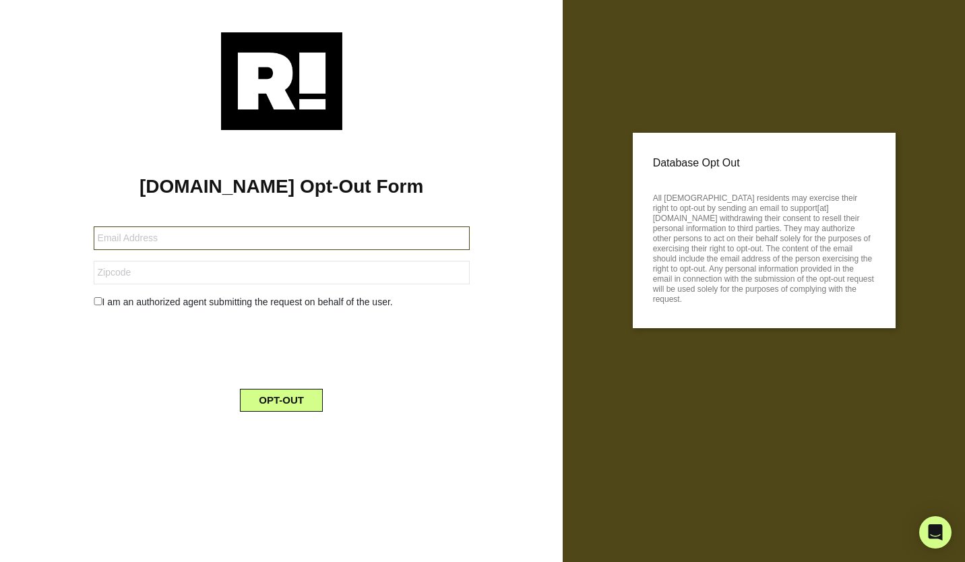
click at [155, 239] on input "text" at bounding box center [282, 239] width 376 height 24
type input "[EMAIL_ADDRESS][DOMAIN_NAME]"
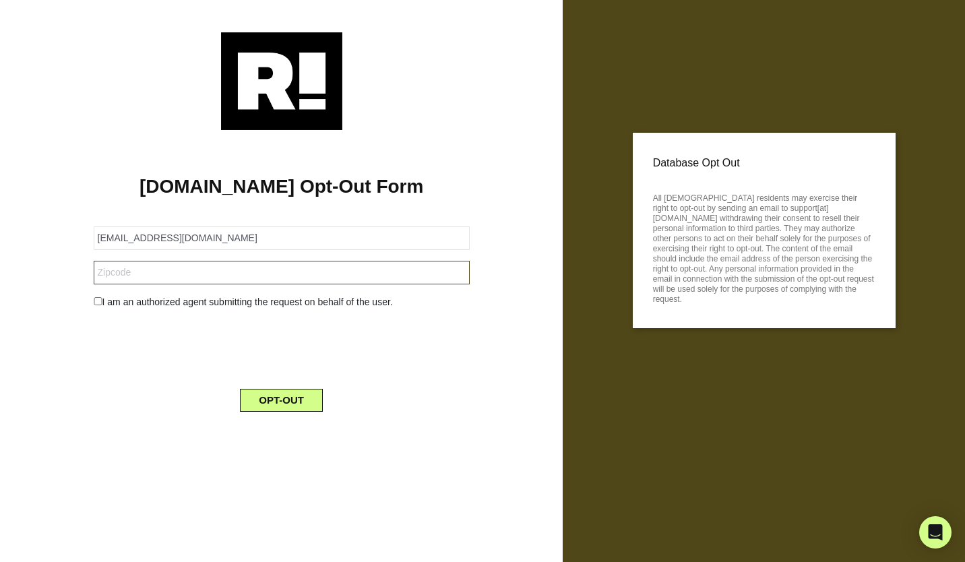
click at [148, 272] on input "text" at bounding box center [282, 273] width 376 height 24
type input "32819"
click at [258, 401] on button "OPT-OUT" at bounding box center [281, 400] width 83 height 23
